Goal: Task Accomplishment & Management: Manage account settings

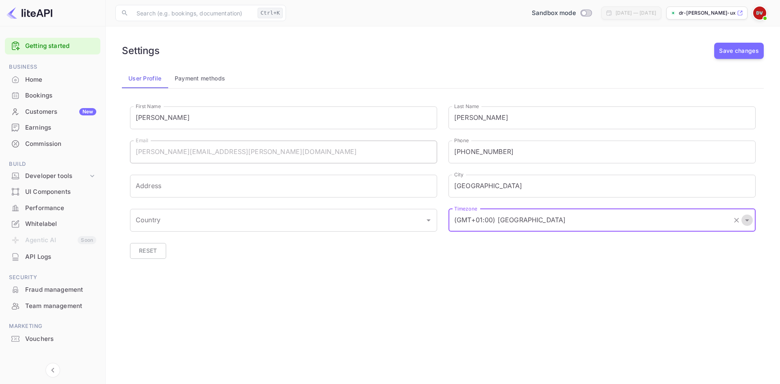
click at [747, 221] on icon "Open" at bounding box center [747, 220] width 4 height 2
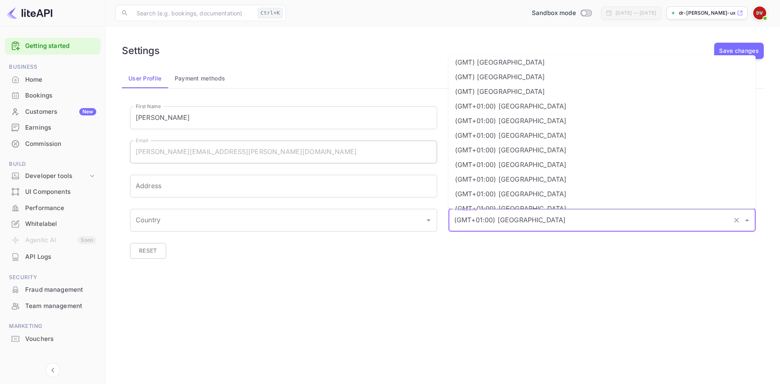
scroll to position [409, 0]
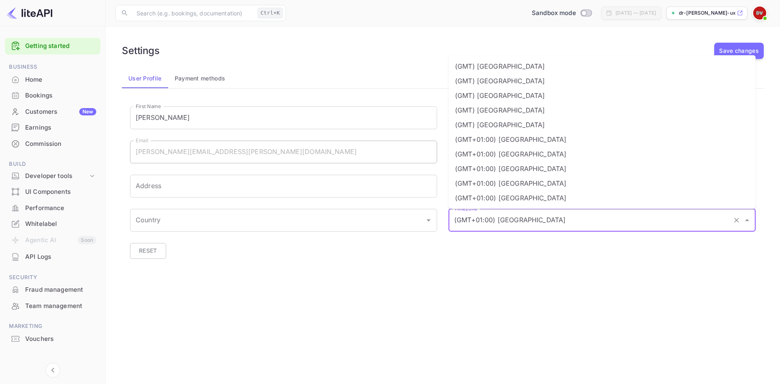
click at [486, 110] on li "(GMT) London" at bounding box center [601, 110] width 307 height 15
type input "(GMT) London"
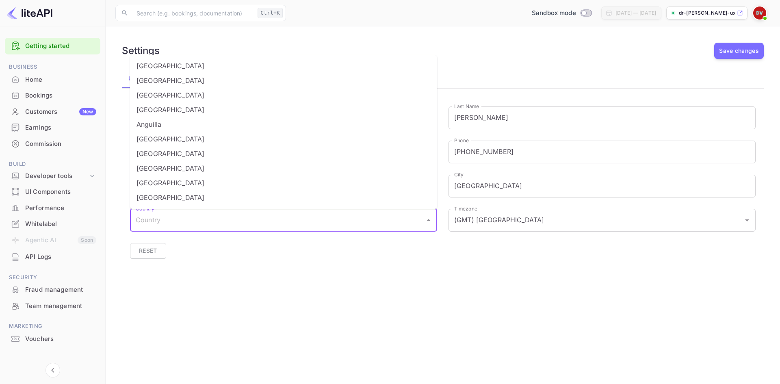
click at [152, 221] on input "Country" at bounding box center [278, 219] width 288 height 15
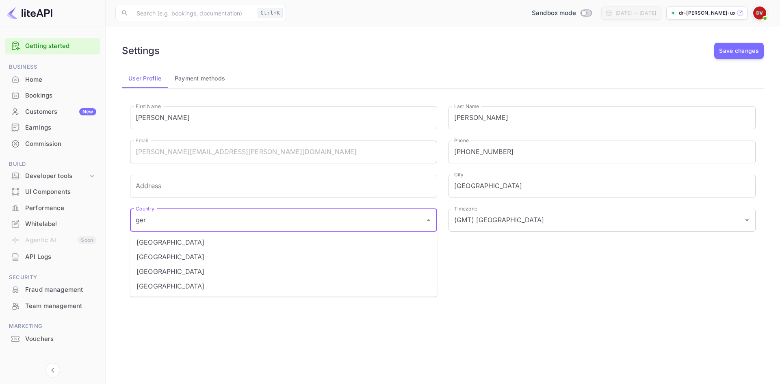
click at [156, 242] on li "Germany" at bounding box center [283, 242] width 307 height 15
type input "Germany"
click at [239, 272] on div "First Name Dr Reinhard First Name Last Name Vogel Last Name Email reinhard.voge…" at bounding box center [437, 185] width 637 height 180
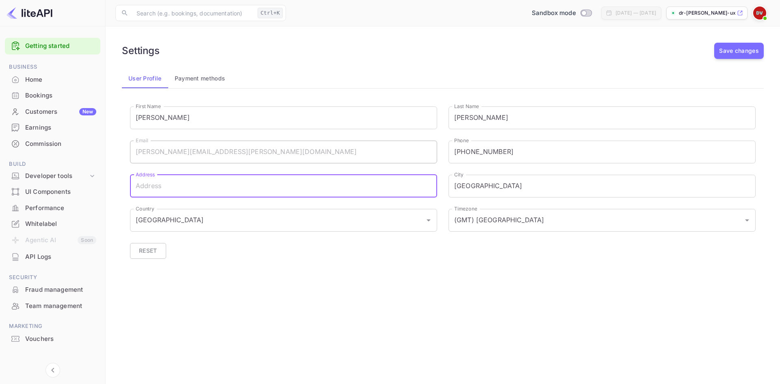
click at [146, 186] on input "Address" at bounding box center [283, 186] width 307 height 23
type input "Kantstr. 30, 10623 Berlin"
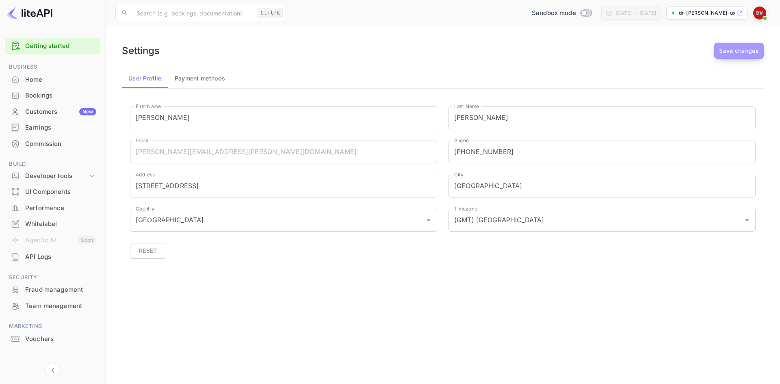
click at [746, 50] on button "Save changes" at bounding box center [739, 51] width 50 height 16
click at [213, 76] on button "Payment methods" at bounding box center [200, 78] width 64 height 19
